Goal: Task Accomplishment & Management: Manage account settings

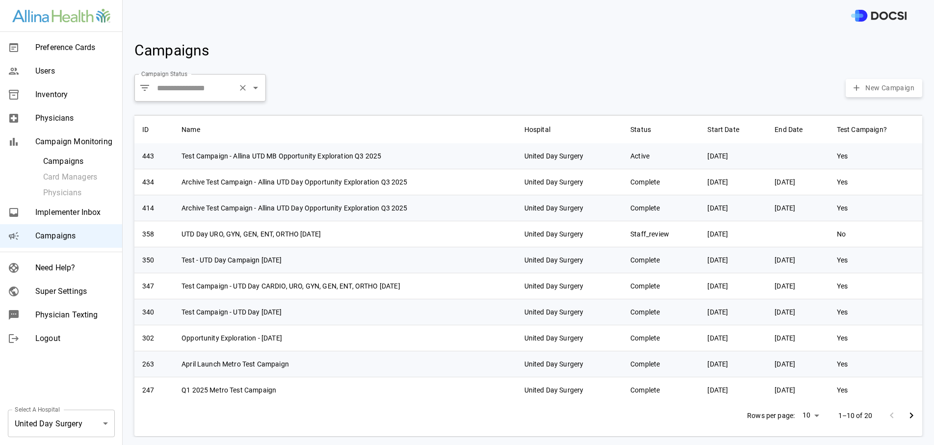
click at [197, 88] on input "Campaign Status" at bounding box center [194, 87] width 79 height 19
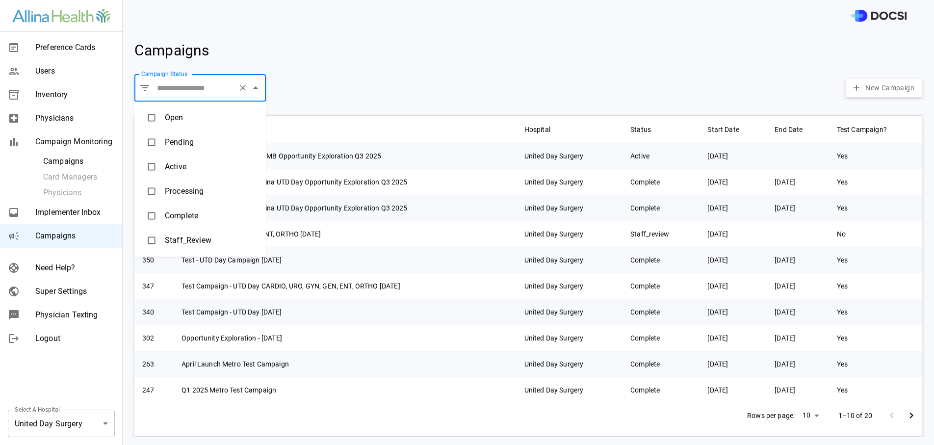
click at [192, 149] on li "Pending" at bounding box center [199, 142] width 131 height 25
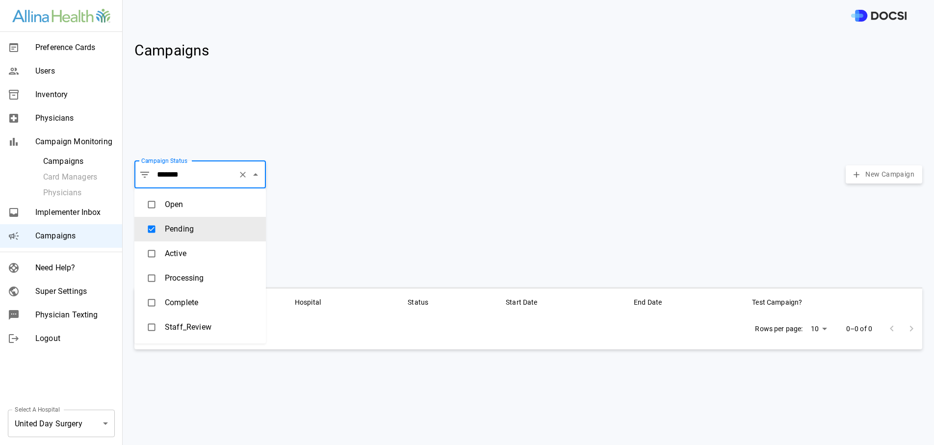
click at [196, 174] on input "*******" at bounding box center [194, 174] width 79 height 19
click at [184, 243] on li "Active" at bounding box center [199, 253] width 131 height 25
type input "******"
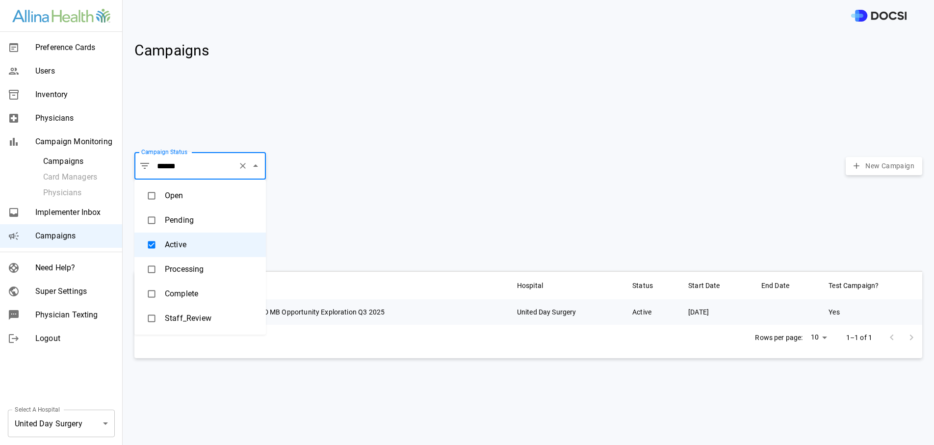
click at [79, 431] on body "Preference Cards Users Inventory Physicians Campaign Monitoring Campaigns Card …" at bounding box center [467, 222] width 934 height 445
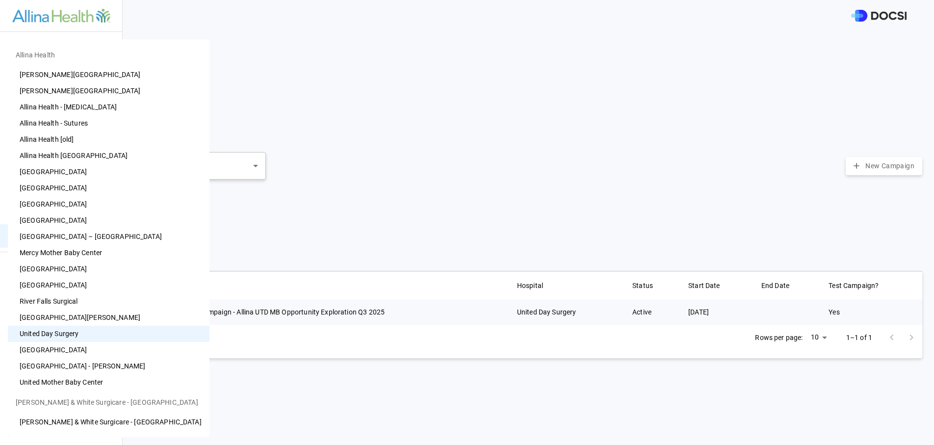
click at [85, 352] on li "[GEOGRAPHIC_DATA]" at bounding box center [109, 350] width 202 height 16
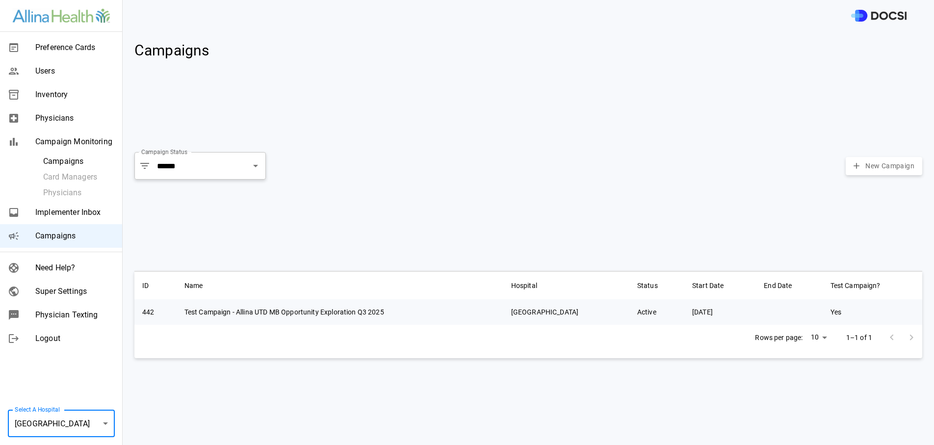
click at [86, 436] on body "Preference Cards Users Inventory Physicians Campaign Monitoring Campaigns Card …" at bounding box center [467, 222] width 934 height 445
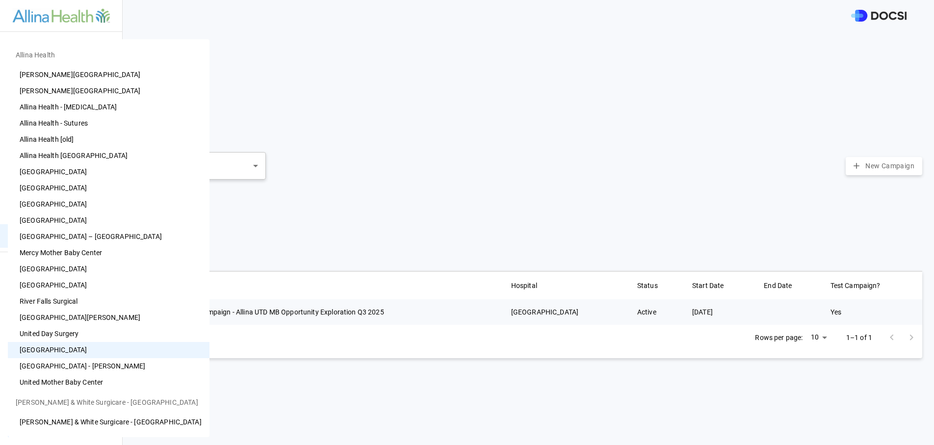
click at [44, 383] on li "United Mother Baby Center" at bounding box center [109, 382] width 202 height 16
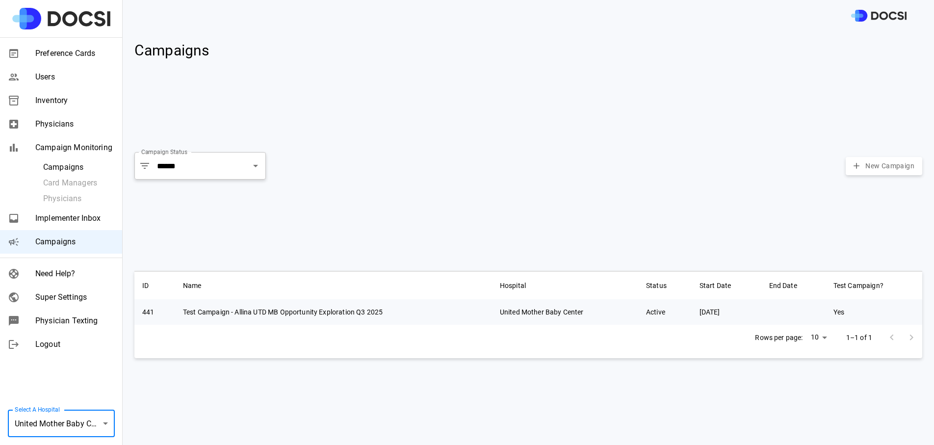
click at [27, 428] on body "Preference Cards Users Inventory Physicians Campaign Monitoring Campaigns Card …" at bounding box center [467, 222] width 934 height 445
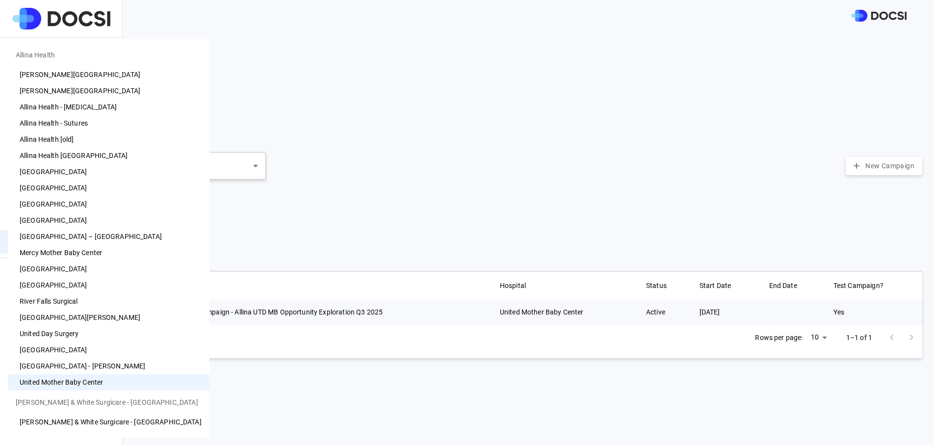
click at [68, 344] on li "[GEOGRAPHIC_DATA]" at bounding box center [109, 350] width 202 height 16
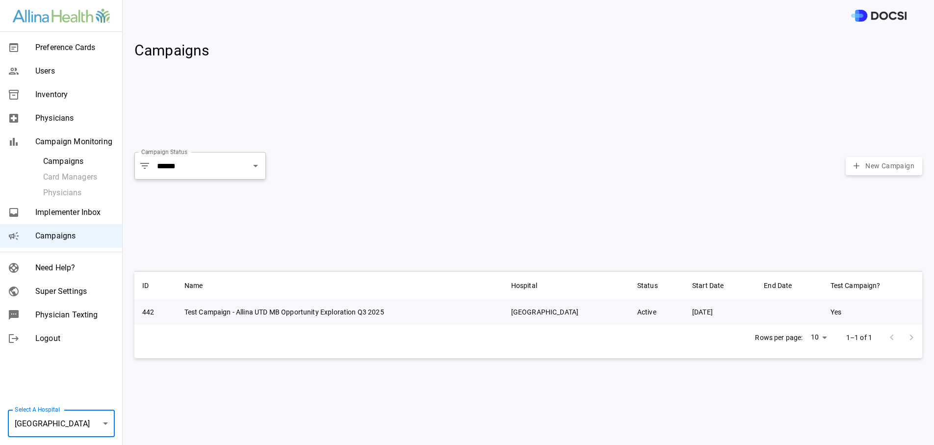
click at [83, 422] on body "Preference Cards Users Inventory Physicians Campaign Monitoring Campaigns Card …" at bounding box center [467, 222] width 934 height 445
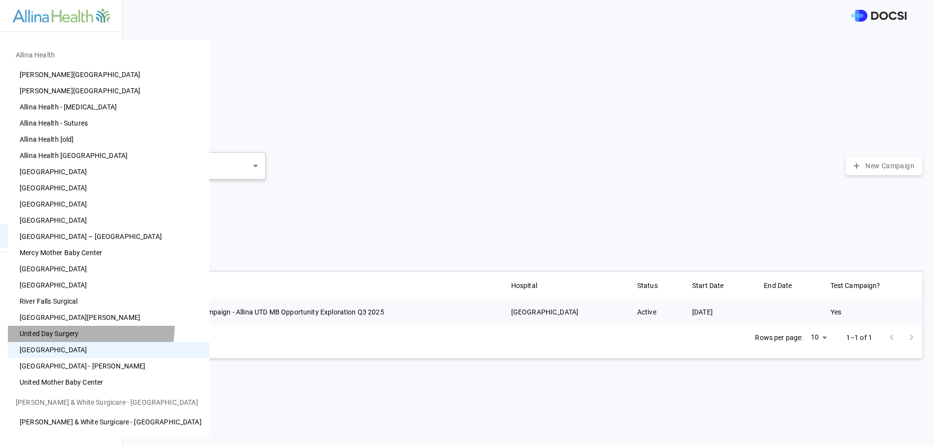
click at [90, 328] on li "United Day Surgery" at bounding box center [109, 334] width 202 height 16
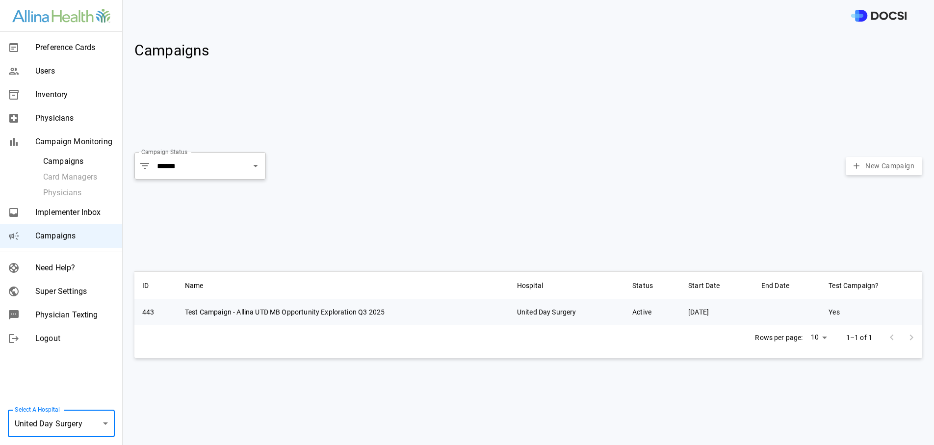
click at [66, 434] on body "Preference Cards Users Inventory Physicians Campaign Monitoring Campaigns Card …" at bounding box center [467, 222] width 934 height 445
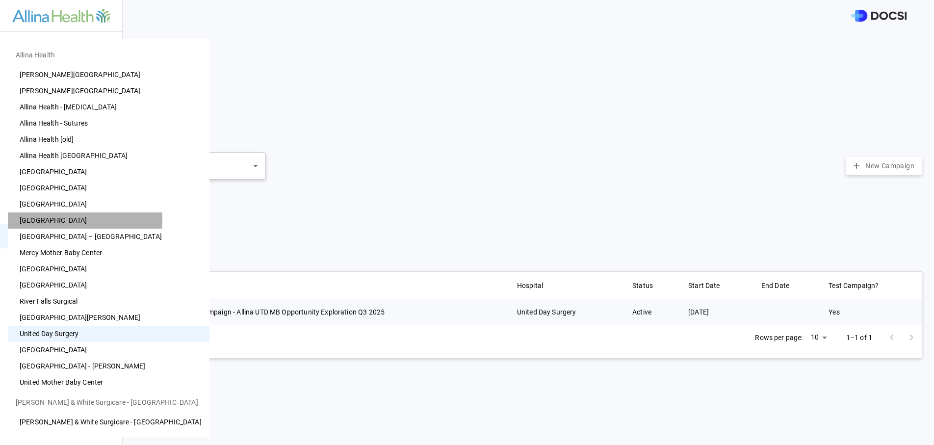
click at [70, 220] on li "[GEOGRAPHIC_DATA]" at bounding box center [109, 220] width 202 height 16
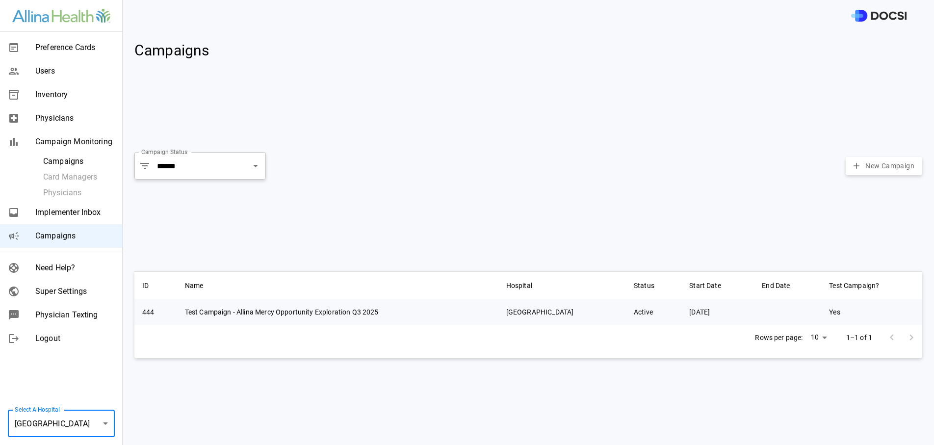
click at [59, 430] on body "Preference Cards Users Inventory Physicians Campaign Monitoring Campaigns Card …" at bounding box center [467, 222] width 934 height 445
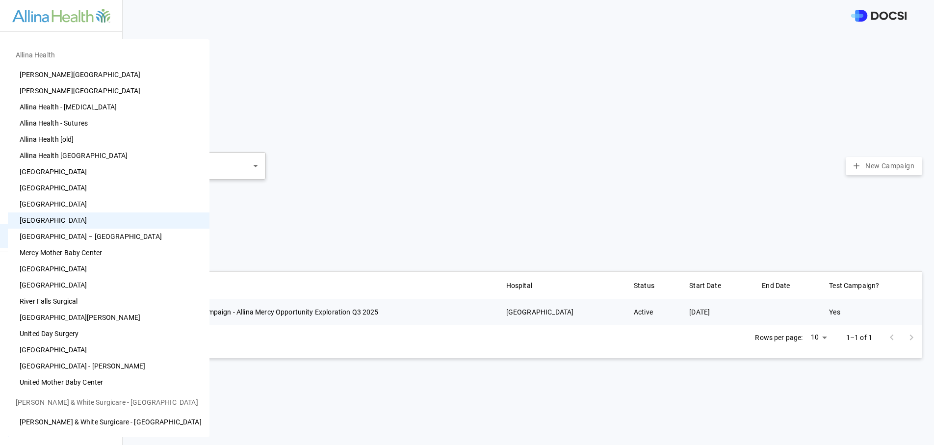
click at [106, 91] on li "[PERSON_NAME][GEOGRAPHIC_DATA]" at bounding box center [109, 91] width 202 height 16
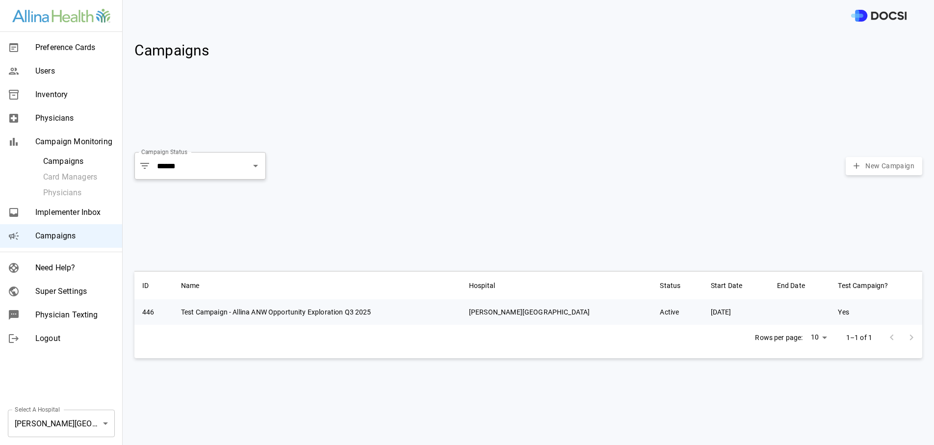
click at [55, 409] on label "Select A Hospital" at bounding box center [37, 409] width 45 height 8
click at [57, 412] on label "Select A Hospital" at bounding box center [37, 409] width 45 height 8
click at [60, 429] on body "Preference Cards Users Inventory Physicians Campaign Monitoring Campaigns Card …" at bounding box center [467, 222] width 934 height 445
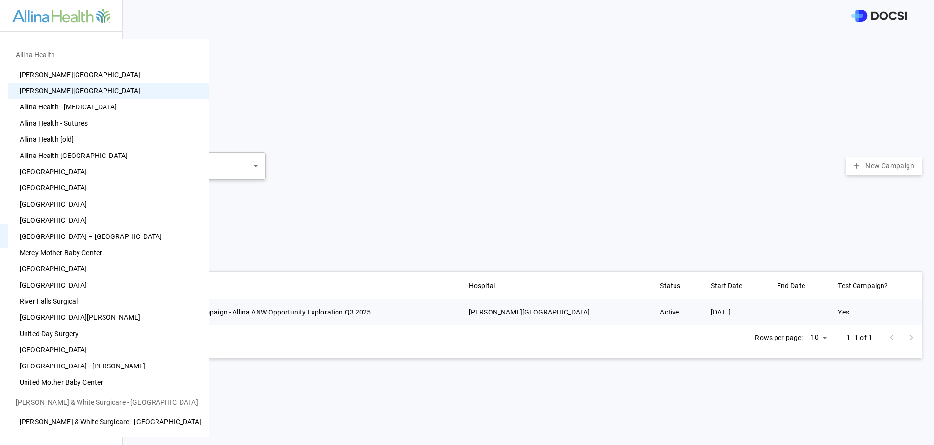
click at [94, 77] on li "[PERSON_NAME][GEOGRAPHIC_DATA]" at bounding box center [109, 75] width 202 height 16
click at [95, 423] on body "Preference Cards Users Inventory Physicians Campaign Monitoring Campaigns Card …" at bounding box center [467, 222] width 934 height 445
click at [84, 151] on li "Allina Health [GEOGRAPHIC_DATA]" at bounding box center [109, 156] width 202 height 16
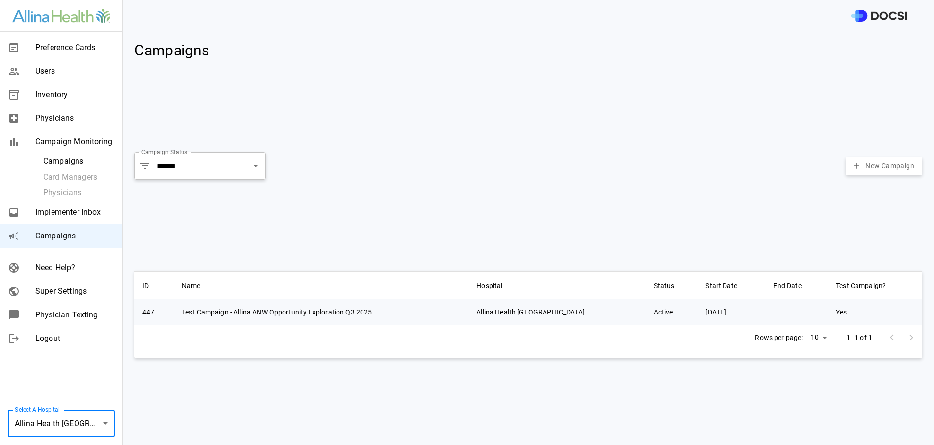
click at [66, 423] on body "Preference Cards Users Inventory Physicians Campaign Monitoring Campaigns Card …" at bounding box center [467, 222] width 934 height 445
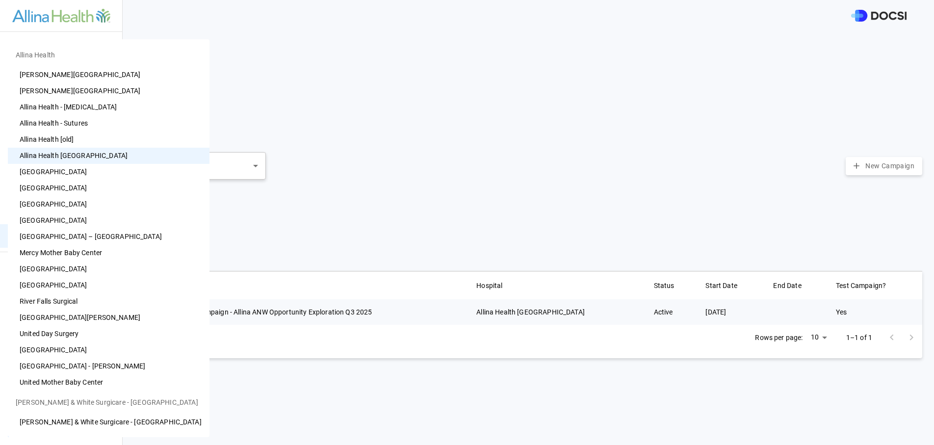
click at [84, 182] on li "[GEOGRAPHIC_DATA]" at bounding box center [109, 188] width 202 height 16
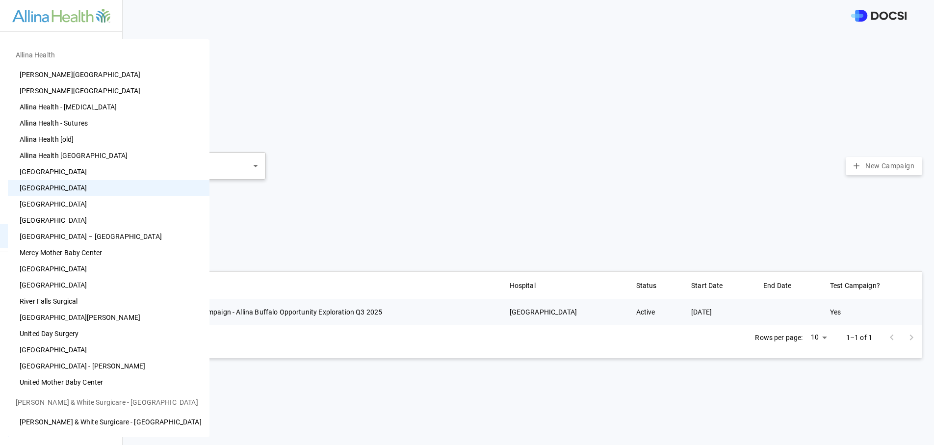
click at [29, 423] on body "Preference Cards Users Inventory Physicians Campaign Monitoring Campaigns Card …" at bounding box center [467, 222] width 934 height 445
click at [92, 205] on li "[GEOGRAPHIC_DATA]" at bounding box center [109, 204] width 202 height 16
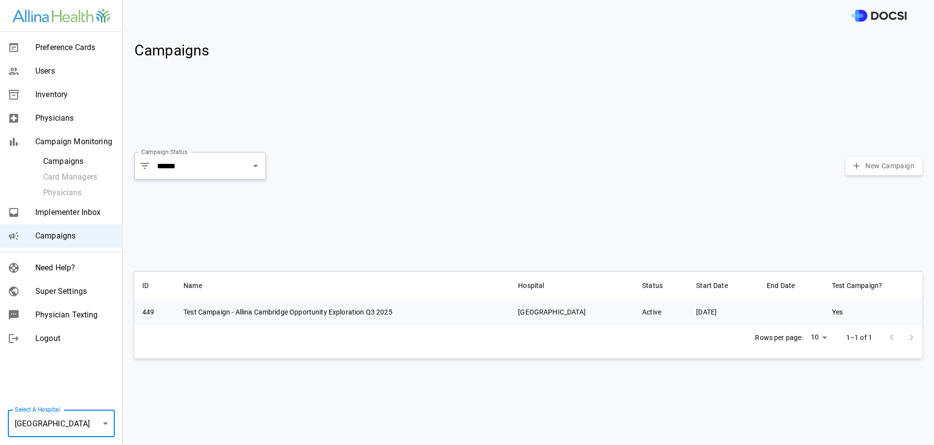
click at [323, 327] on div "Rows per page: 10 ** 1–1 of 1" at bounding box center [528, 338] width 788 height 26
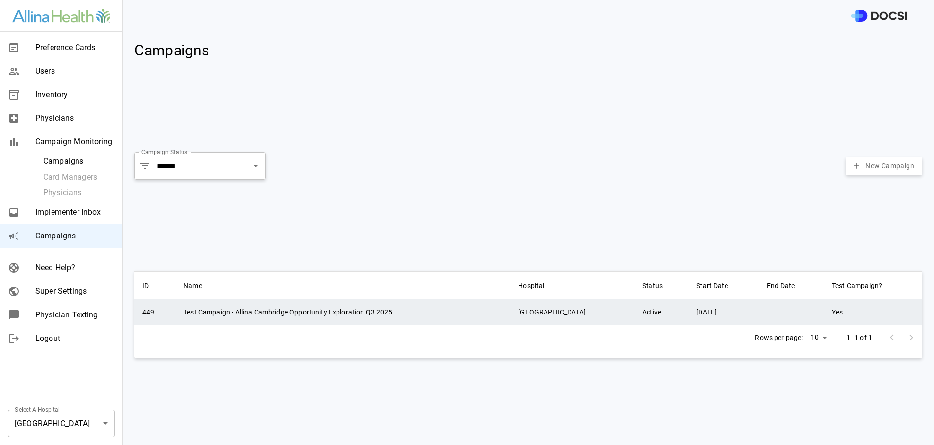
click at [326, 312] on td "Test Campaign - Allina Cambridge Opportunity Exploration Q3 2025" at bounding box center [343, 312] width 335 height 26
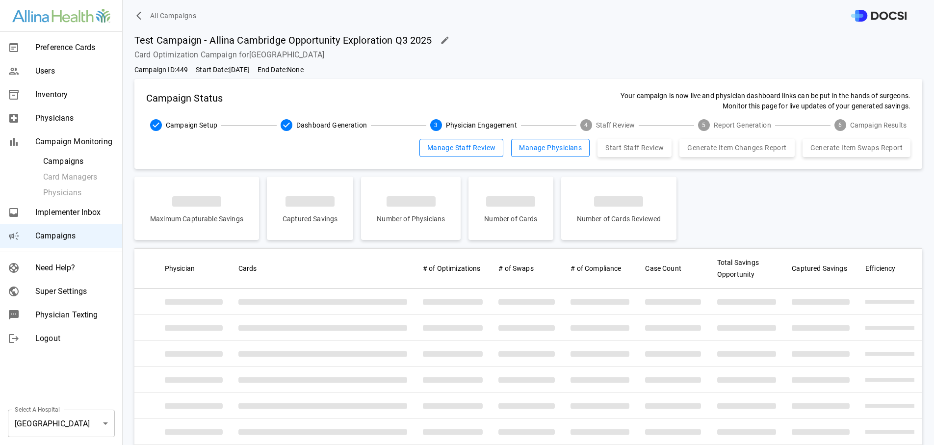
click at [51, 433] on body "All Campaigns Preference Cards Users Inventory Physicians Campaign Monitoring C…" at bounding box center [467, 222] width 934 height 445
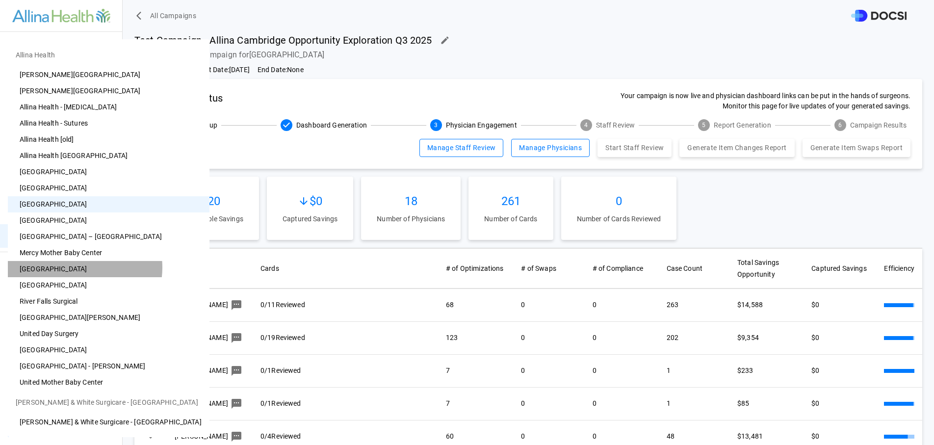
click at [76, 267] on li "[GEOGRAPHIC_DATA]" at bounding box center [109, 269] width 202 height 16
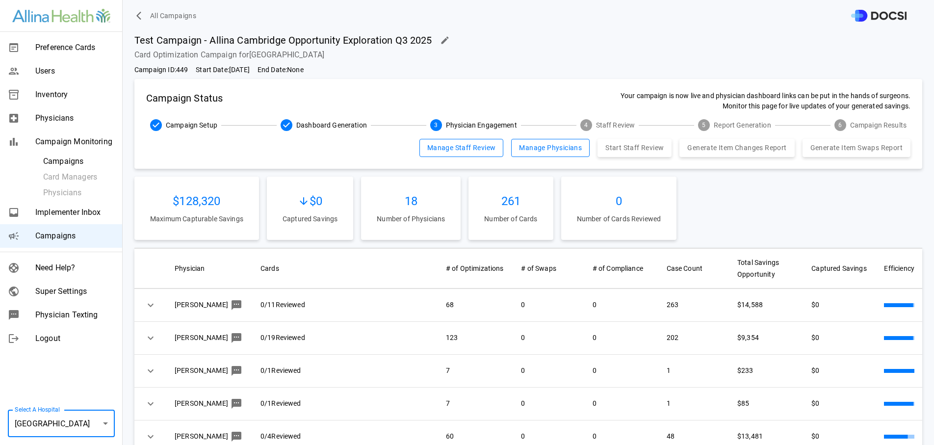
click at [70, 238] on span "Campaigns" at bounding box center [74, 236] width 79 height 12
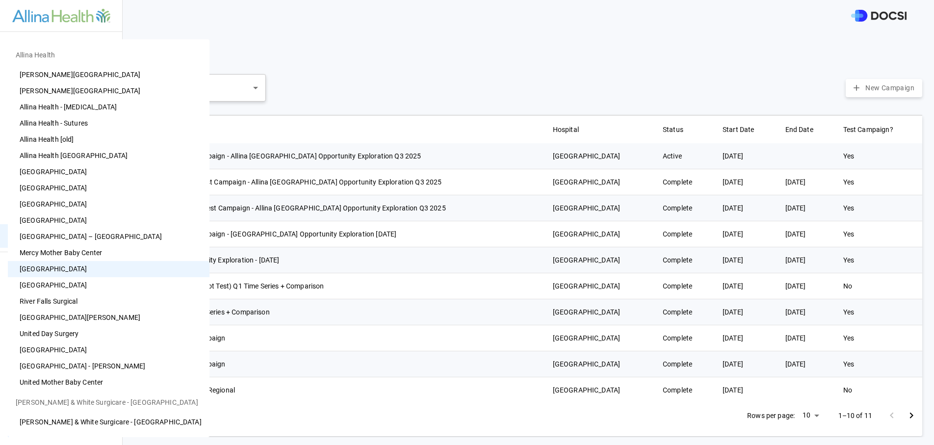
click at [52, 427] on body "Preference Cards Users Inventory Physicians Campaign Monitoring Campaigns Card …" at bounding box center [467, 222] width 934 height 445
click at [82, 287] on li "[GEOGRAPHIC_DATA]" at bounding box center [109, 285] width 202 height 16
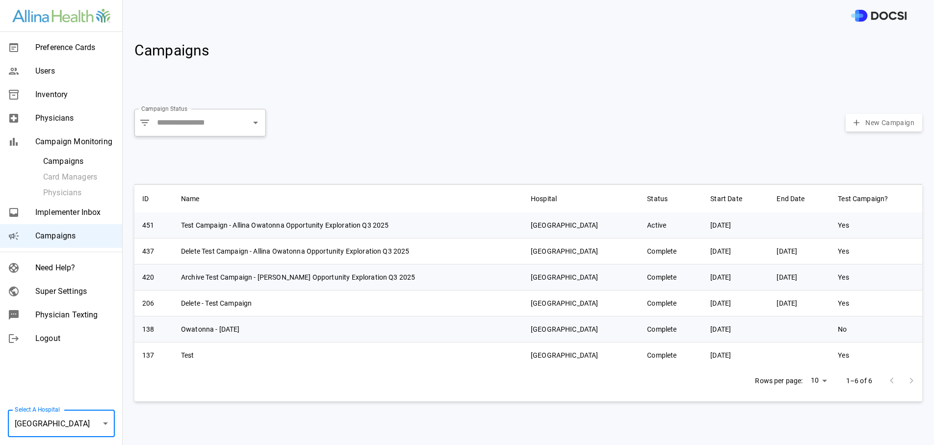
click at [95, 432] on body "Preference Cards Users Inventory Physicians Campaign Monitoring Campaigns Card …" at bounding box center [467, 222] width 934 height 445
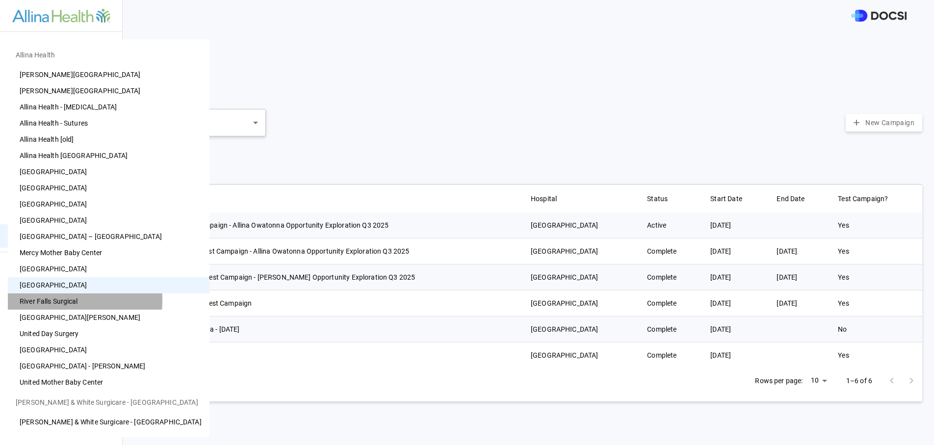
click at [57, 300] on li "River Falls Surgical" at bounding box center [109, 301] width 202 height 16
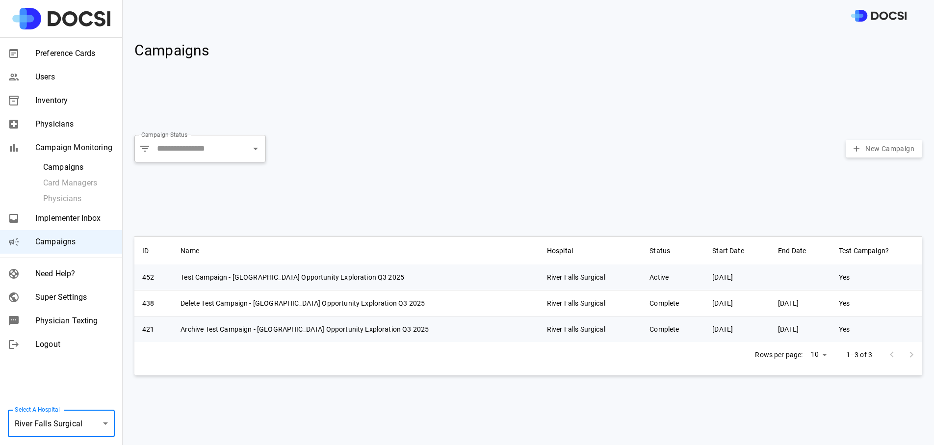
click at [78, 421] on body "Preference Cards Users Inventory Physicians Campaign Monitoring Campaigns Card …" at bounding box center [467, 222] width 934 height 445
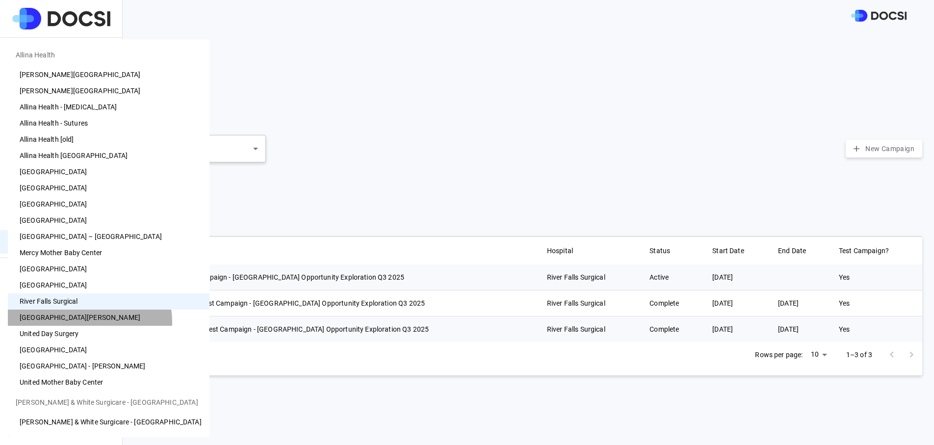
click at [90, 321] on li "[GEOGRAPHIC_DATA][PERSON_NAME]" at bounding box center [109, 318] width 202 height 16
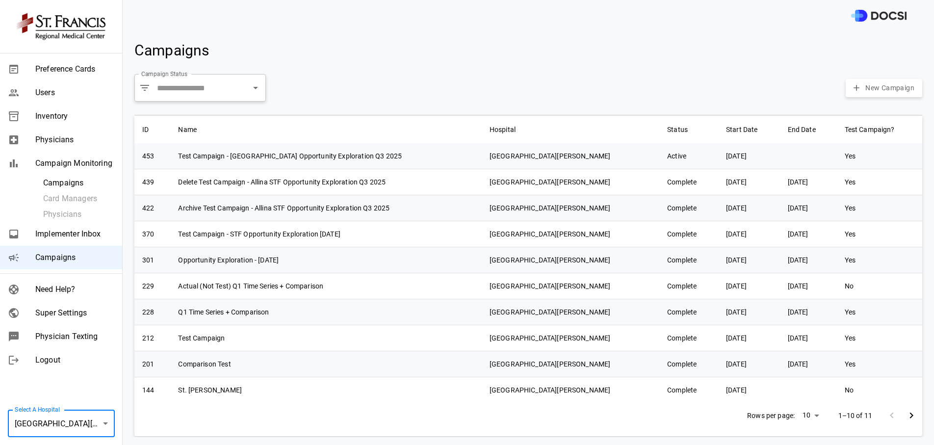
click at [64, 407] on div "Select A Hospital [GEOGRAPHIC_DATA][PERSON_NAME] ** Select A Hospital" at bounding box center [61, 423] width 123 height 43
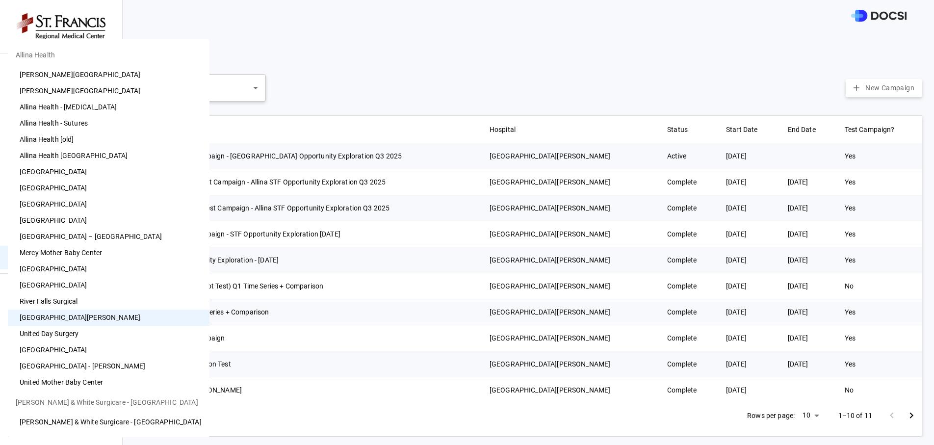
click at [63, 426] on body "Preference Cards Users Inventory Physicians Campaign Monitoring Campaigns Card …" at bounding box center [467, 222] width 934 height 445
click at [103, 292] on li "[GEOGRAPHIC_DATA]" at bounding box center [109, 285] width 202 height 16
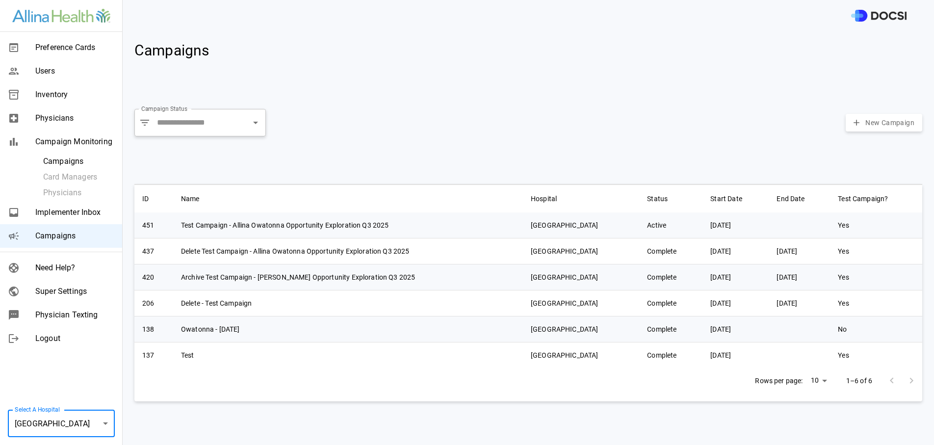
click at [85, 420] on body "Preference Cards Users Inventory Physicians Campaign Monitoring Campaigns Card …" at bounding box center [467, 222] width 934 height 445
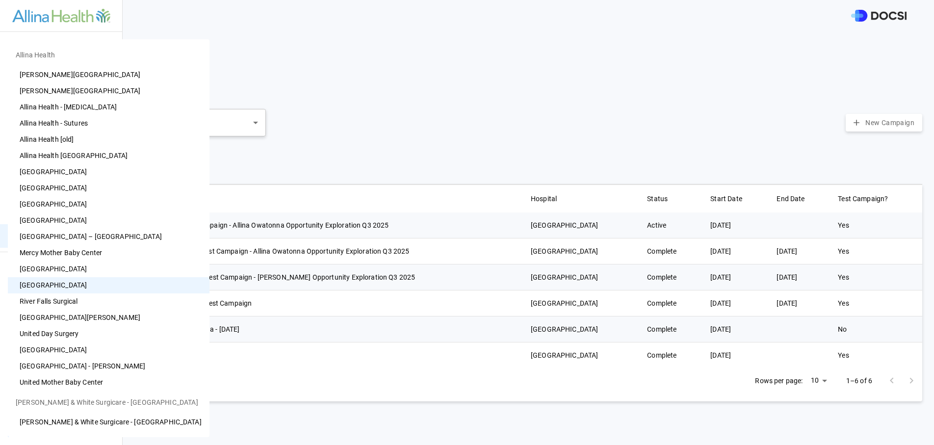
click at [73, 296] on li "River Falls Surgical" at bounding box center [109, 301] width 202 height 16
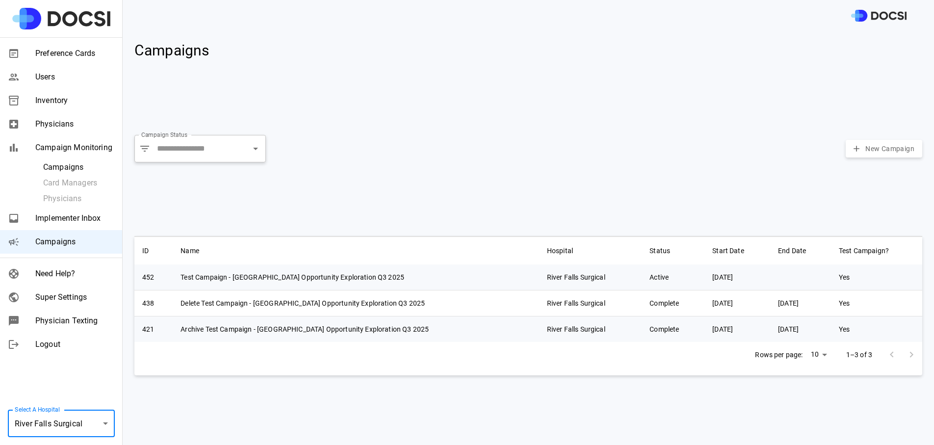
click at [83, 438] on div "Select A [GEOGRAPHIC_DATA] Surgical ** Select A Hospital" at bounding box center [61, 423] width 123 height 43
click at [87, 423] on body "Preference Cards Users Inventory Physicians Campaign Monitoring Campaigns Card …" at bounding box center [467, 222] width 934 height 445
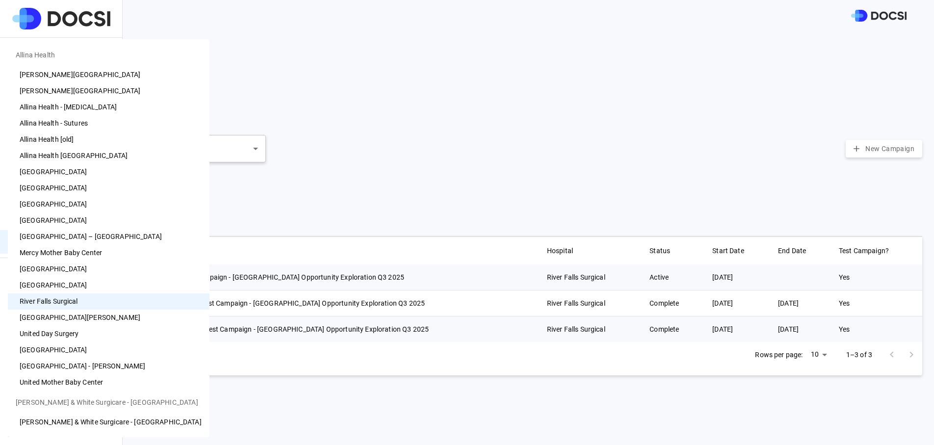
click at [75, 318] on li "[GEOGRAPHIC_DATA][PERSON_NAME]" at bounding box center [109, 318] width 202 height 16
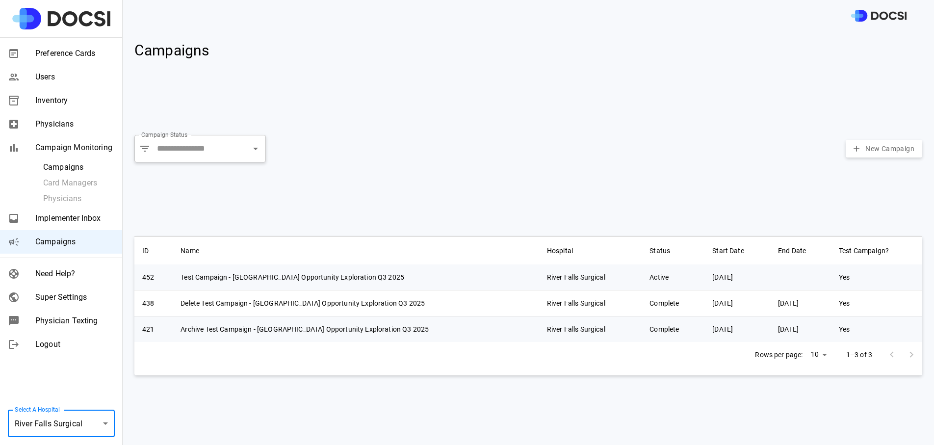
type input "**"
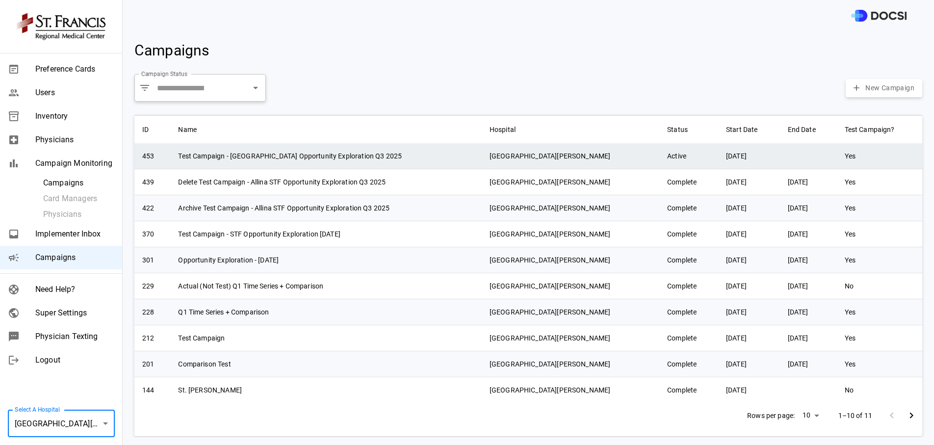
click at [316, 160] on td "Test Campaign - [GEOGRAPHIC_DATA] Opportunity Exploration Q3 2025" at bounding box center [325, 156] width 311 height 26
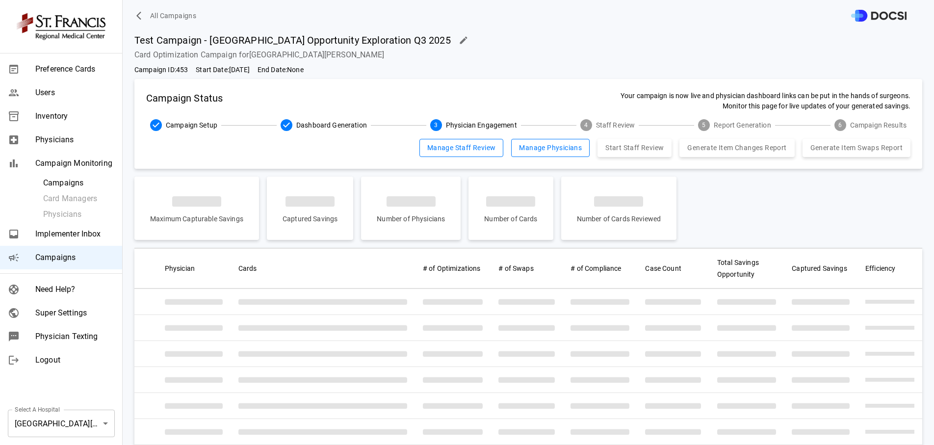
click at [460, 40] on icon "button" at bounding box center [463, 39] width 7 height 7
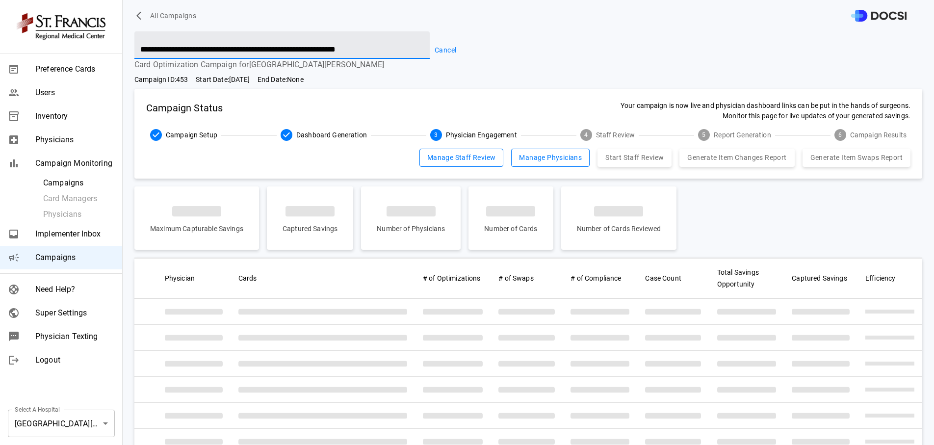
drag, startPoint x: 261, startPoint y: 52, endPoint x: 224, endPoint y: 49, distance: 37.0
click at [224, 49] on input "**********" at bounding box center [281, 44] width 295 height 27
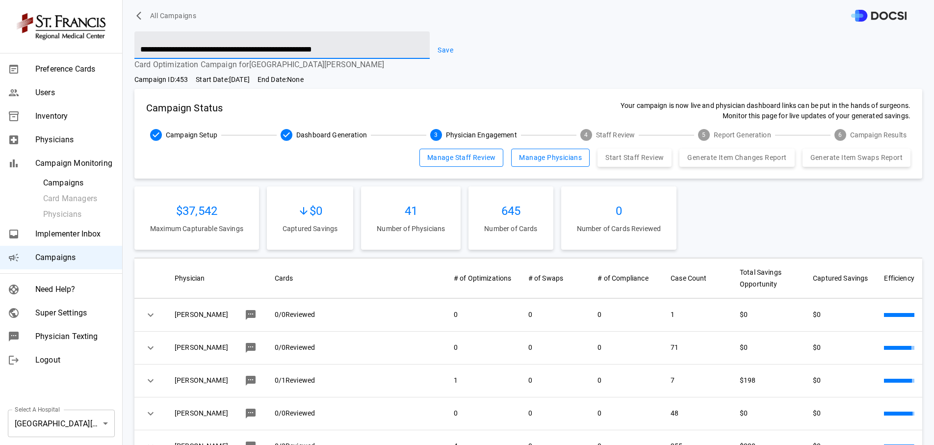
type input "**********"
click at [439, 44] on button "Save" at bounding box center [445, 50] width 31 height 18
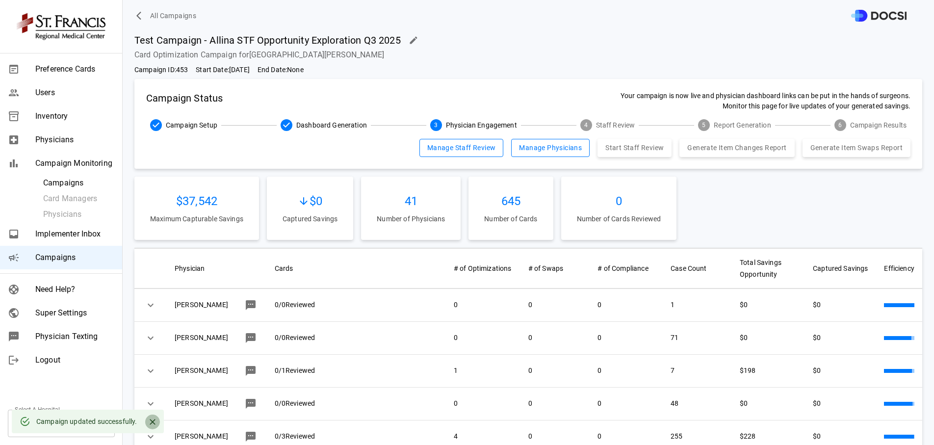
click at [146, 423] on button "Close" at bounding box center [152, 422] width 15 height 15
click at [84, 429] on body "All Campaigns Preference Cards Users Inventory Physicians Campaign Monitoring C…" at bounding box center [467, 222] width 934 height 445
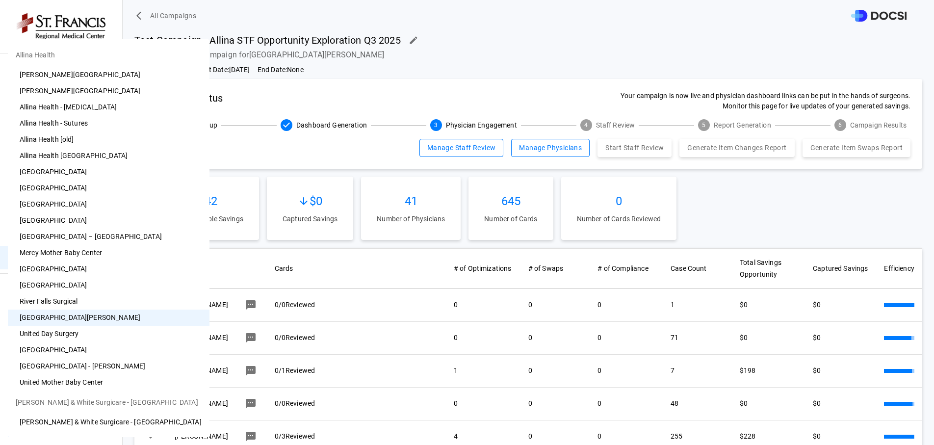
click at [70, 333] on li "United Day Surgery" at bounding box center [109, 334] width 202 height 16
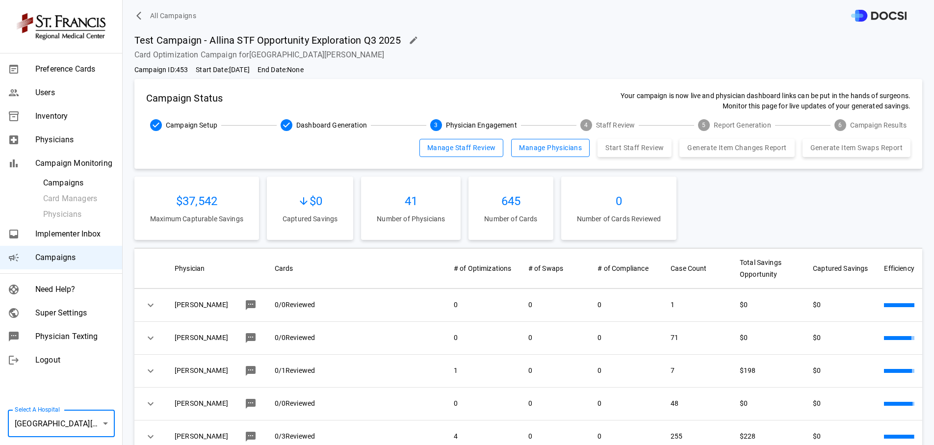
type input "**"
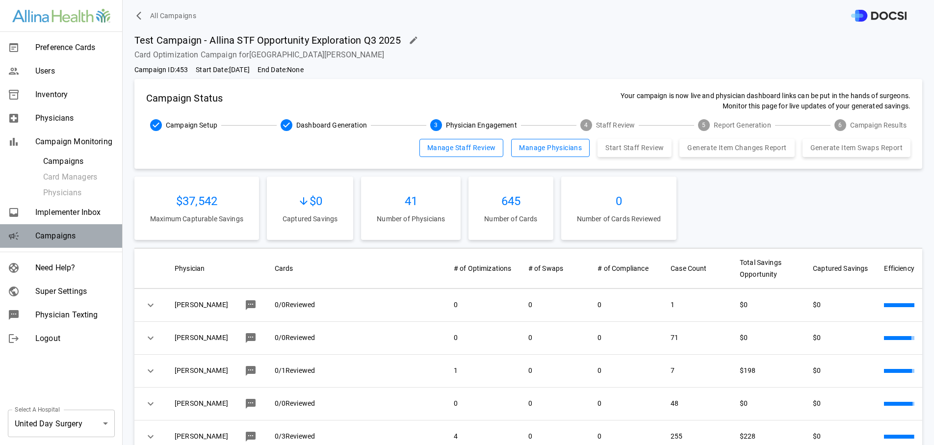
click at [65, 238] on span "Campaigns" at bounding box center [74, 236] width 79 height 12
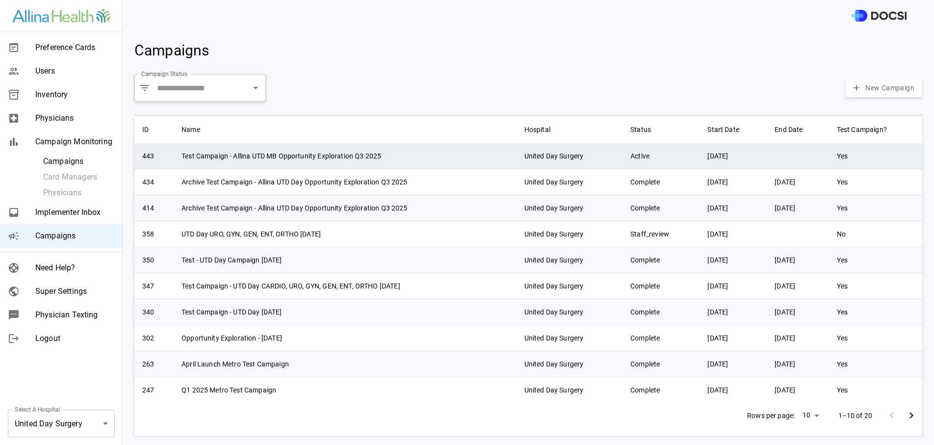
click at [345, 162] on td "Test Campaign - Allina UTD MB Opportunity Exploration Q3 2025" at bounding box center [345, 156] width 343 height 26
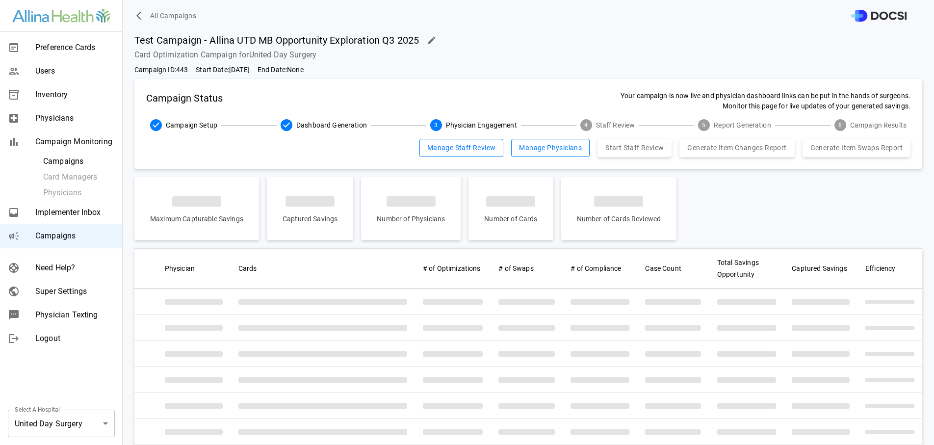
click at [429, 42] on icon "button" at bounding box center [431, 39] width 7 height 7
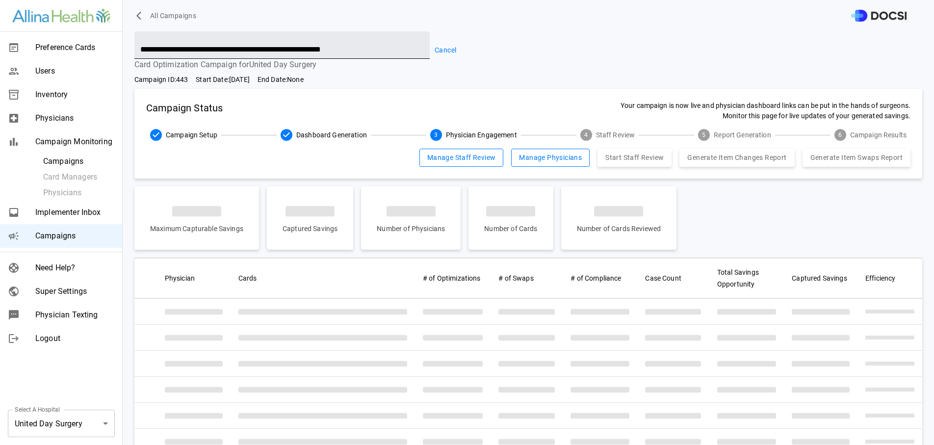
click at [244, 48] on input "**********" at bounding box center [281, 44] width 295 height 27
click at [245, 48] on input "**********" at bounding box center [281, 44] width 295 height 27
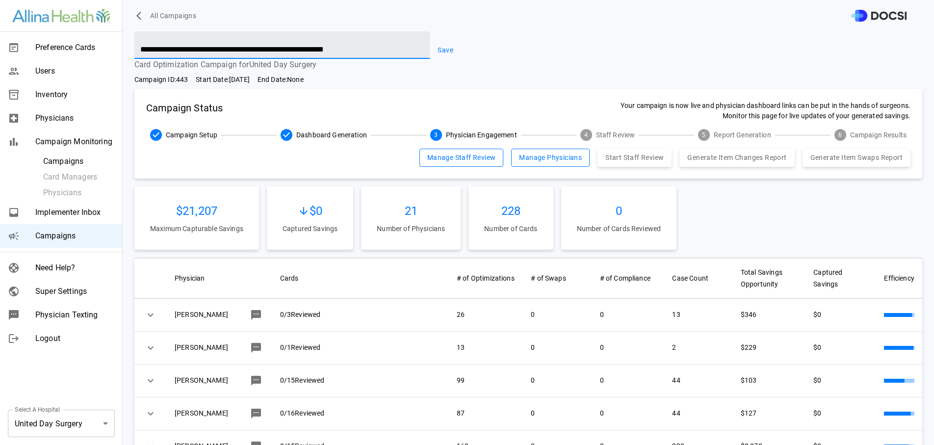
type input "**********"
drag, startPoint x: 437, startPoint y: 41, endPoint x: 437, endPoint y: 51, distance: 9.8
click at [437, 41] on button "Save" at bounding box center [445, 50] width 31 height 18
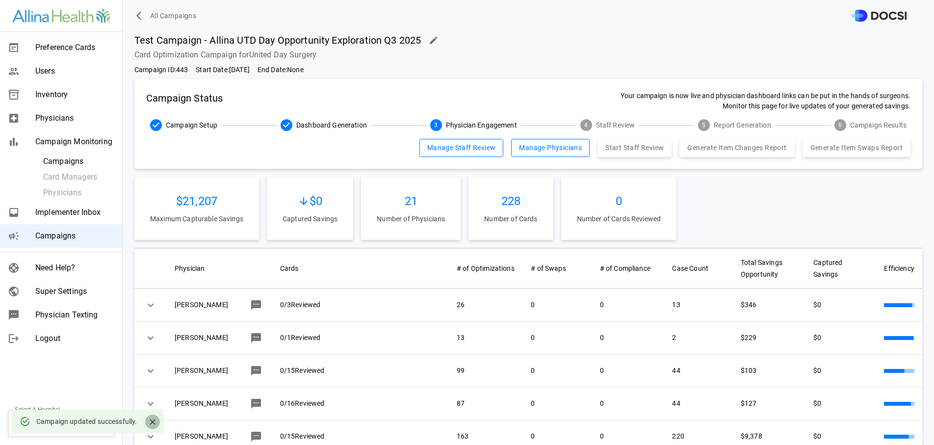
click at [153, 425] on icon "Close" at bounding box center [153, 422] width 10 height 10
click at [94, 427] on body "All Campaigns Preference Cards Users Inventory Physicians Campaign Monitoring C…" at bounding box center [467, 222] width 934 height 445
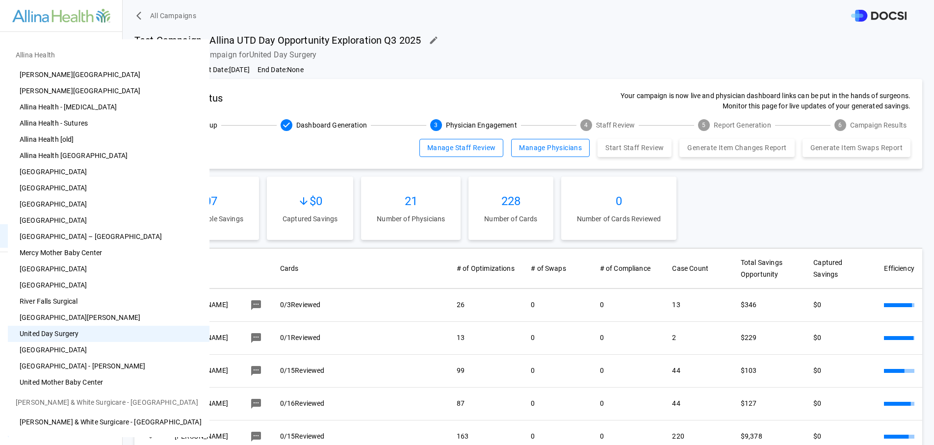
click at [87, 347] on li "[GEOGRAPHIC_DATA]" at bounding box center [109, 350] width 202 height 16
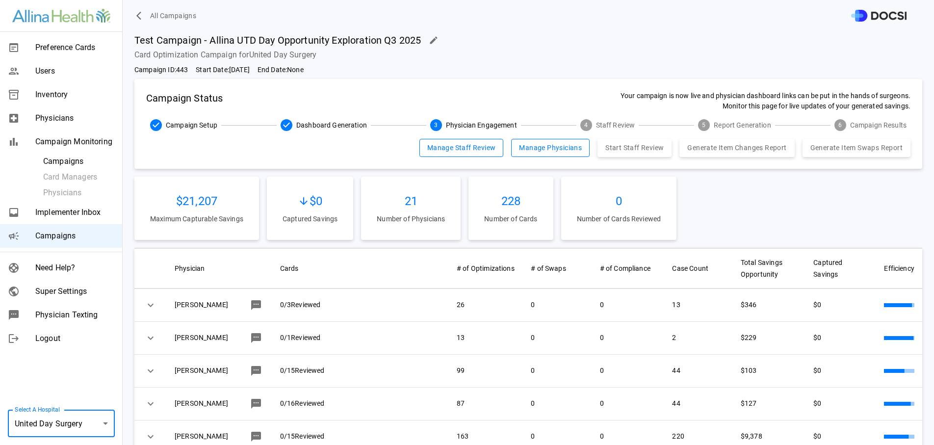
type input "**"
click at [56, 234] on span "Campaigns" at bounding box center [74, 236] width 79 height 12
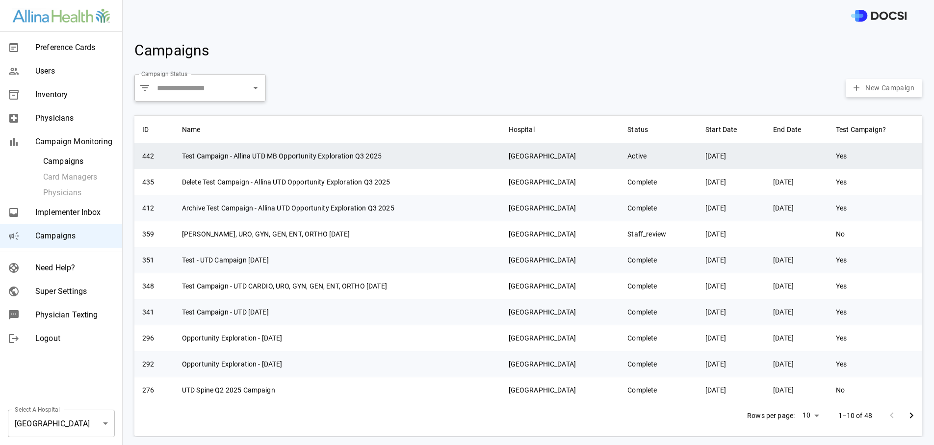
click at [300, 157] on td "Test Campaign - Allina UTD MB Opportunity Exploration Q3 2025" at bounding box center [337, 156] width 327 height 26
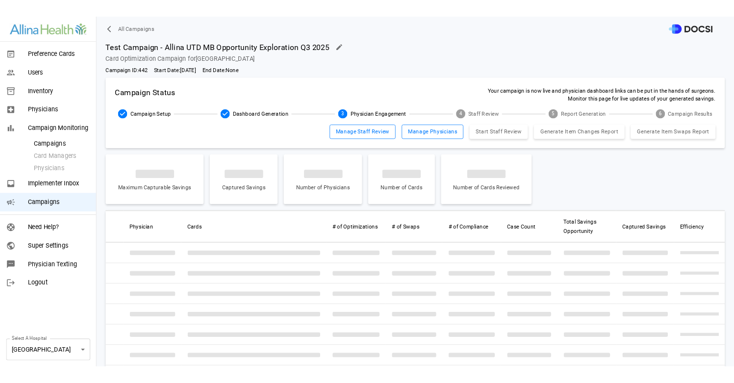
scroll to position [2, 0]
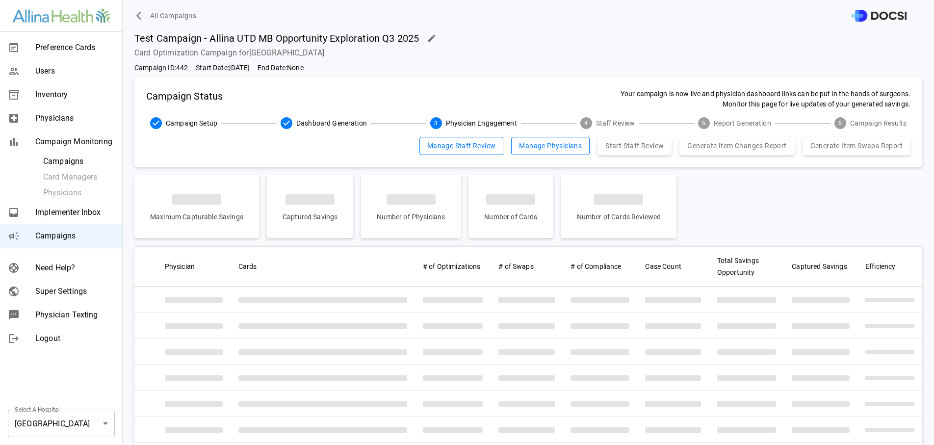
drag, startPoint x: 441, startPoint y: 31, endPoint x: 436, endPoint y: 33, distance: 5.3
click at [438, 32] on div "Test Campaign - Allina UTD MB Opportunity Exploration Q3 2025" at bounding box center [528, 38] width 788 height 18
click at [434, 34] on icon "button" at bounding box center [432, 38] width 10 height 10
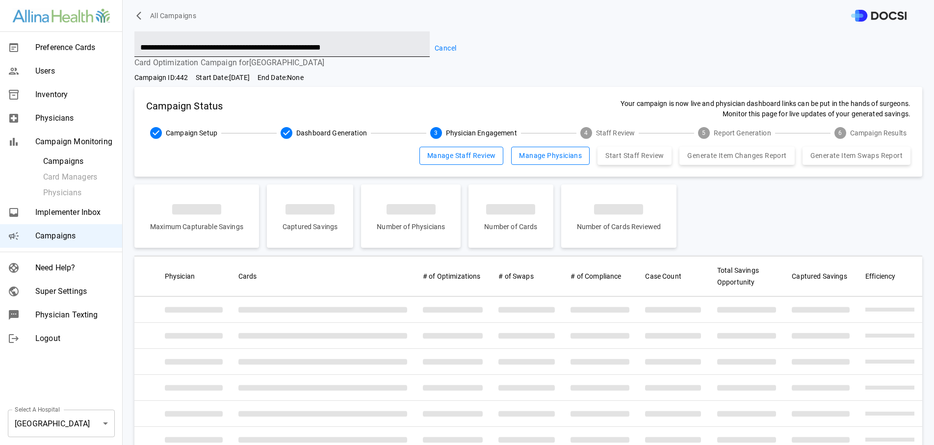
click at [247, 47] on input "**********" at bounding box center [281, 42] width 295 height 27
type input "**********"
click at [437, 47] on button "Save" at bounding box center [445, 48] width 31 height 18
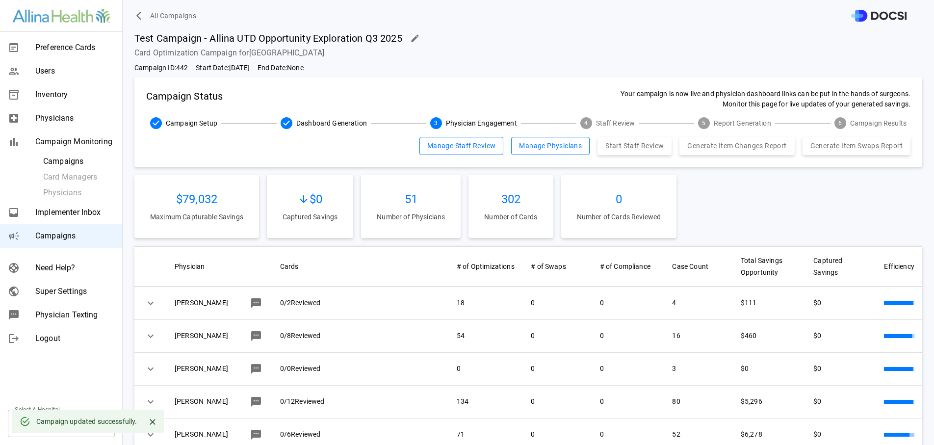
click at [94, 417] on div "Campaign updated successfully." at bounding box center [86, 422] width 101 height 18
drag, startPoint x: 158, startPoint y: 420, endPoint x: 153, endPoint y: 420, distance: 5.4
click at [158, 420] on button "Close" at bounding box center [152, 422] width 15 height 15
click at [101, 420] on body "All Campaigns Preference Cards Users Inventory Physicians Campaign Monitoring C…" at bounding box center [467, 222] width 934 height 445
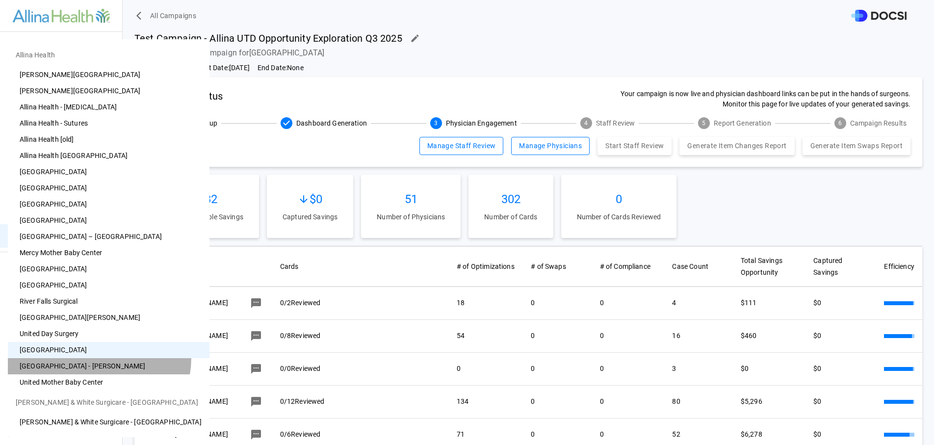
click at [99, 358] on li "[GEOGRAPHIC_DATA] - [PERSON_NAME]" at bounding box center [109, 366] width 202 height 16
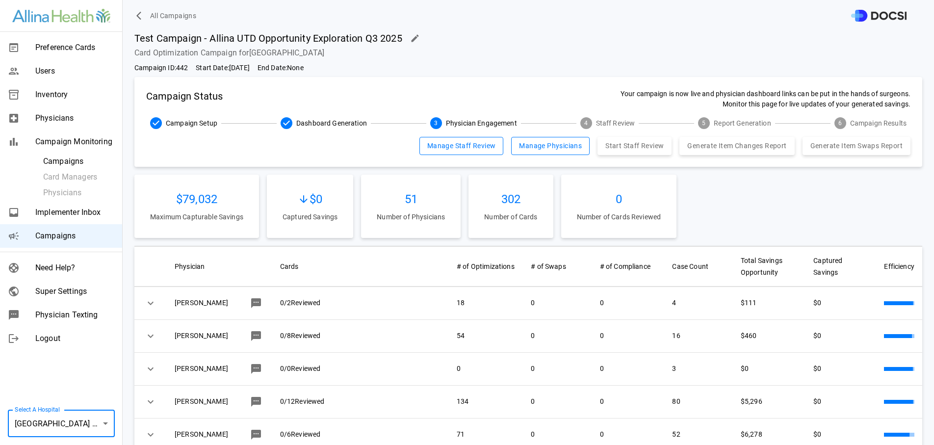
drag, startPoint x: 74, startPoint y: 221, endPoint x: 69, endPoint y: 226, distance: 6.6
click at [74, 222] on div "Implementer Inbox" at bounding box center [61, 213] width 122 height 24
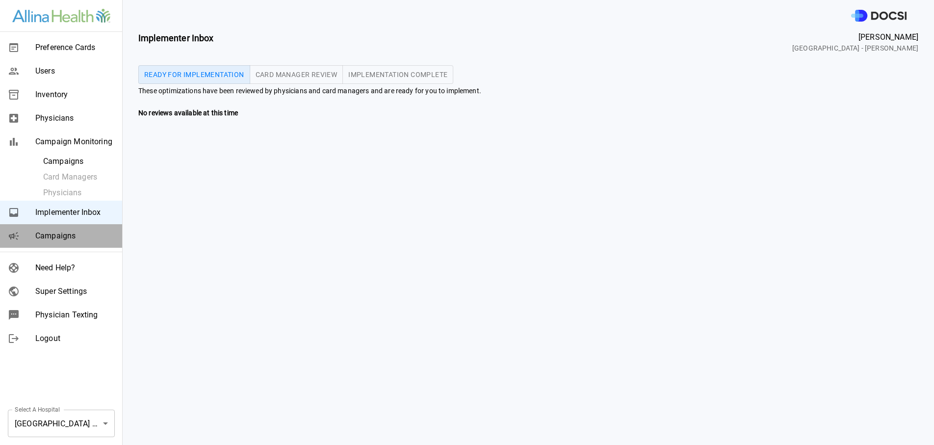
click at [63, 235] on span "Campaigns" at bounding box center [74, 236] width 79 height 12
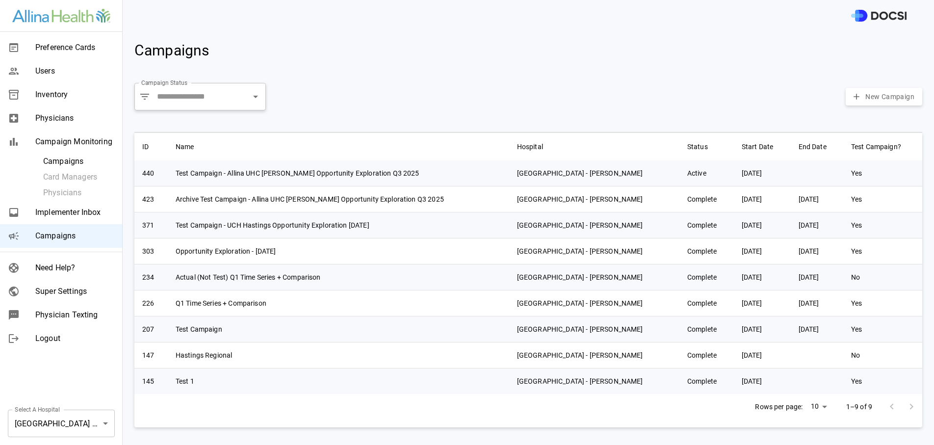
click at [422, 39] on div "Campaigns" at bounding box center [525, 51] width 796 height 40
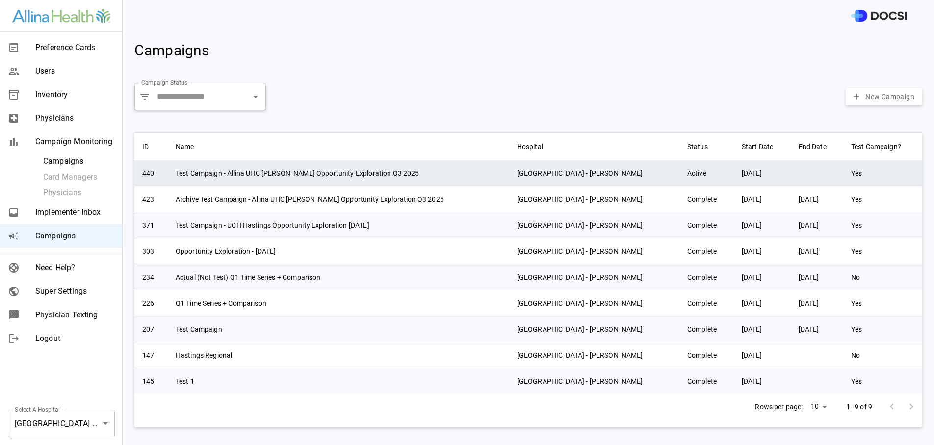
click at [382, 162] on td "Test Campaign - Allina UHC [PERSON_NAME] Opportunity Exploration Q3 2025" at bounding box center [338, 173] width 341 height 26
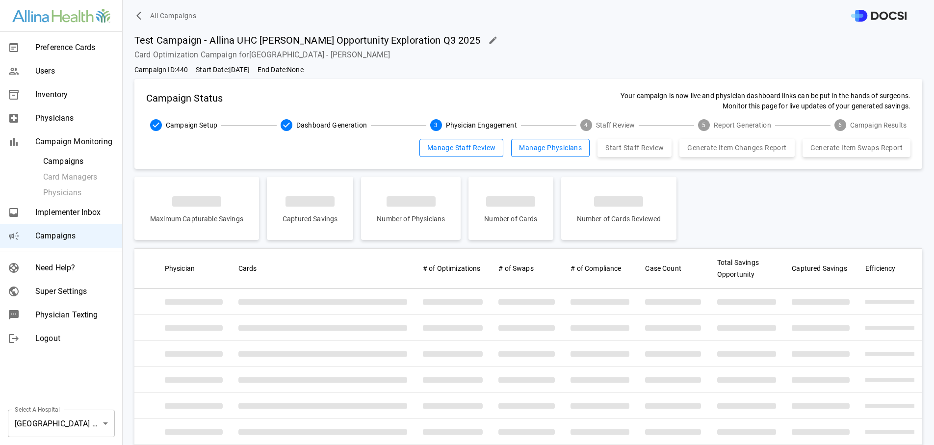
click at [186, 10] on span "All Campaigns" at bounding box center [173, 16] width 46 height 12
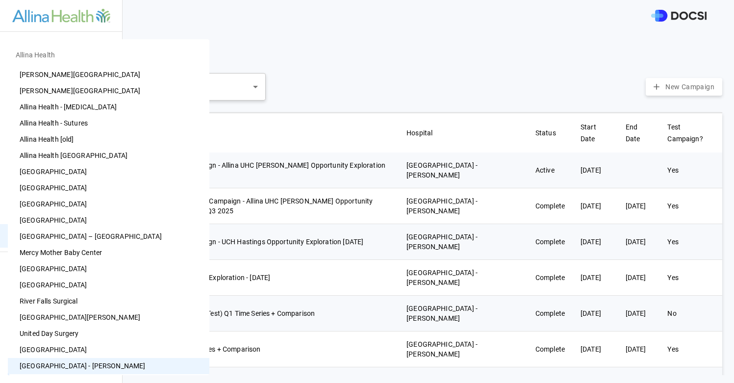
click at [68, 361] on body "Preference Cards Users Inventory Physicians Campaign Monitoring Campaigns Card …" at bounding box center [367, 191] width 734 height 383
click at [73, 77] on li "[PERSON_NAME][GEOGRAPHIC_DATA]" at bounding box center [109, 75] width 202 height 16
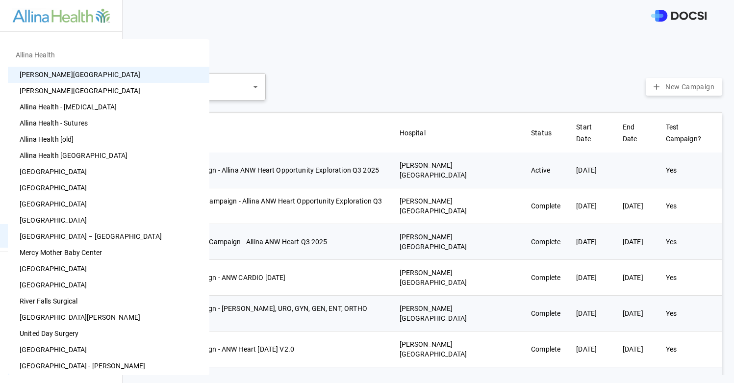
click at [58, 362] on body "Preference Cards Users Inventory Physicians Campaign Monitoring Campaigns Card …" at bounding box center [367, 191] width 734 height 383
click at [76, 89] on li "[PERSON_NAME][GEOGRAPHIC_DATA]" at bounding box center [109, 91] width 202 height 16
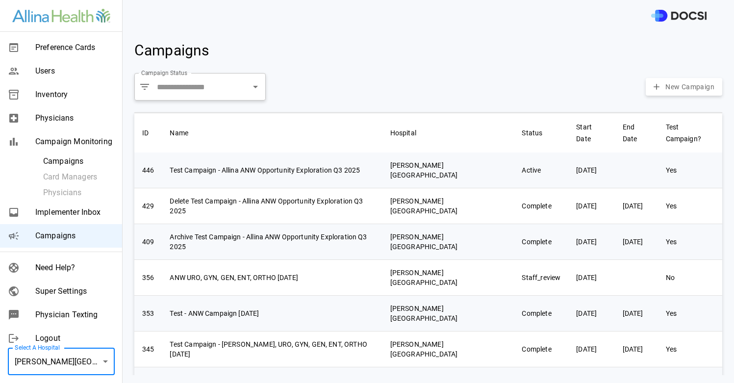
click at [46, 360] on body "Preference Cards Users Inventory Physicians Campaign Monitoring Campaigns Card …" at bounding box center [367, 191] width 734 height 383
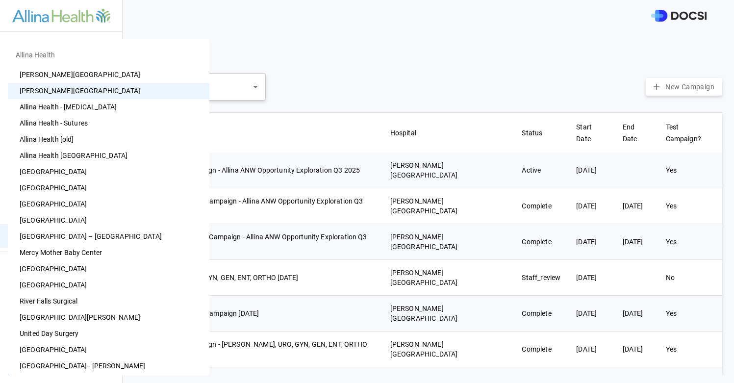
click at [47, 224] on li "[GEOGRAPHIC_DATA]" at bounding box center [109, 220] width 202 height 16
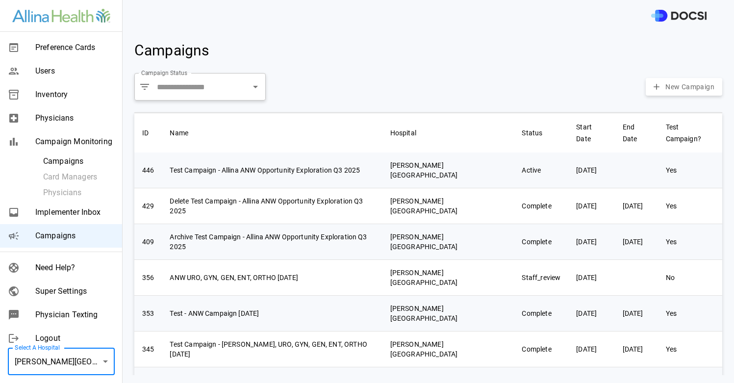
type input "**"
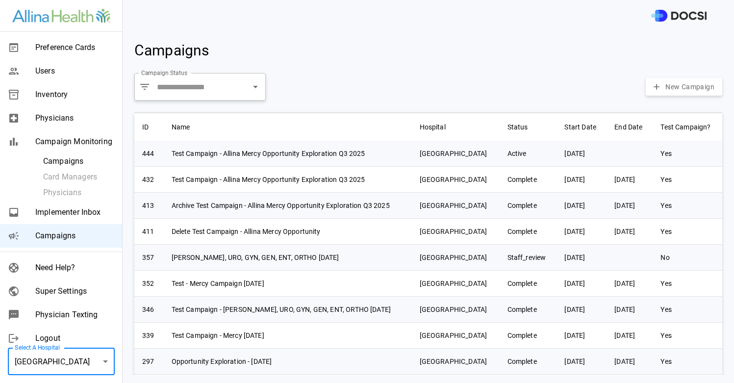
click at [89, 357] on body "Preference Cards Users Inventory Physicians Campaign Monitoring Campaigns Card …" at bounding box center [367, 191] width 734 height 383
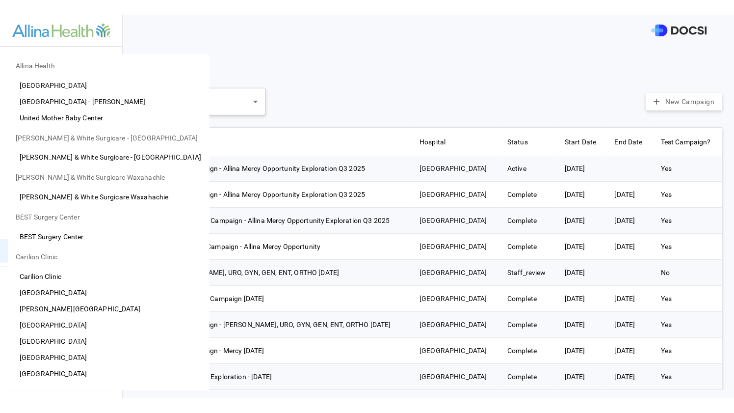
scroll to position [0, 0]
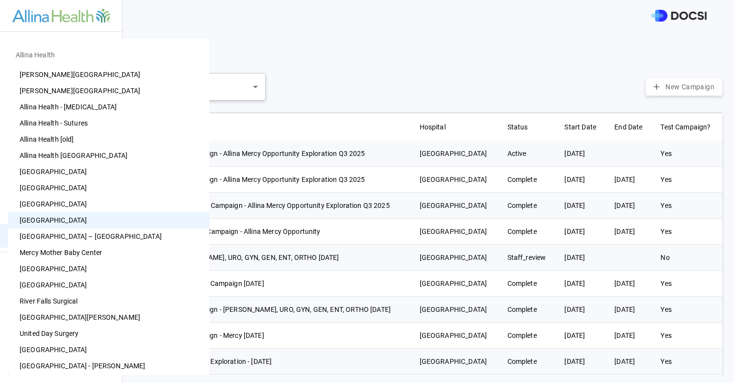
click at [334, 93] on div at bounding box center [367, 191] width 734 height 383
